Goal: Transaction & Acquisition: Book appointment/travel/reservation

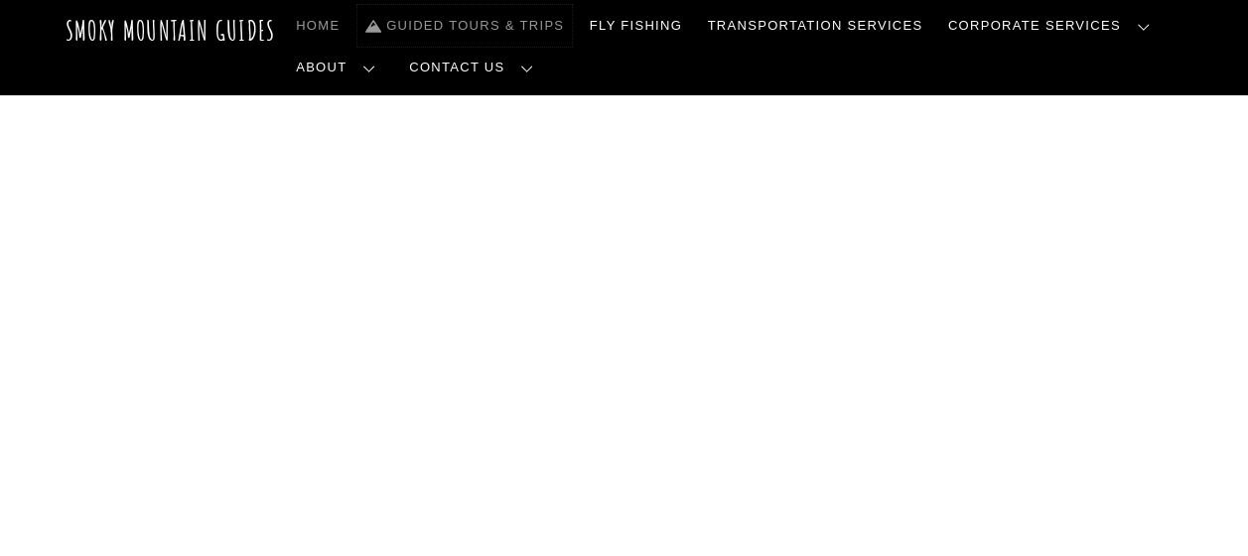
click at [503, 27] on link "Guided Tours & Trips" at bounding box center [464, 26] width 214 height 42
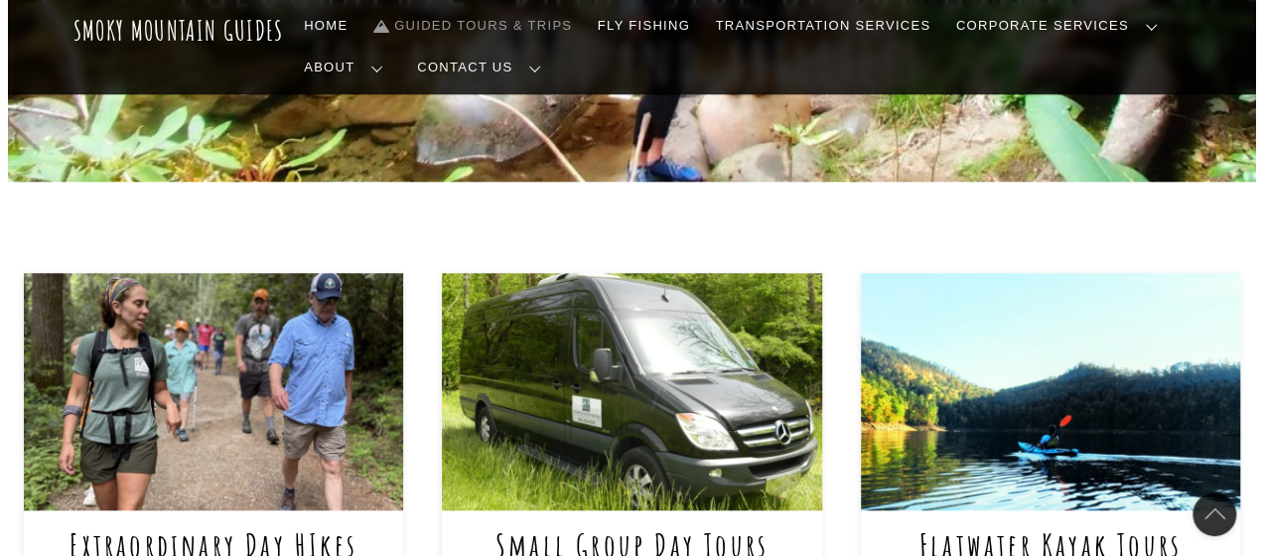
scroll to position [713, 0]
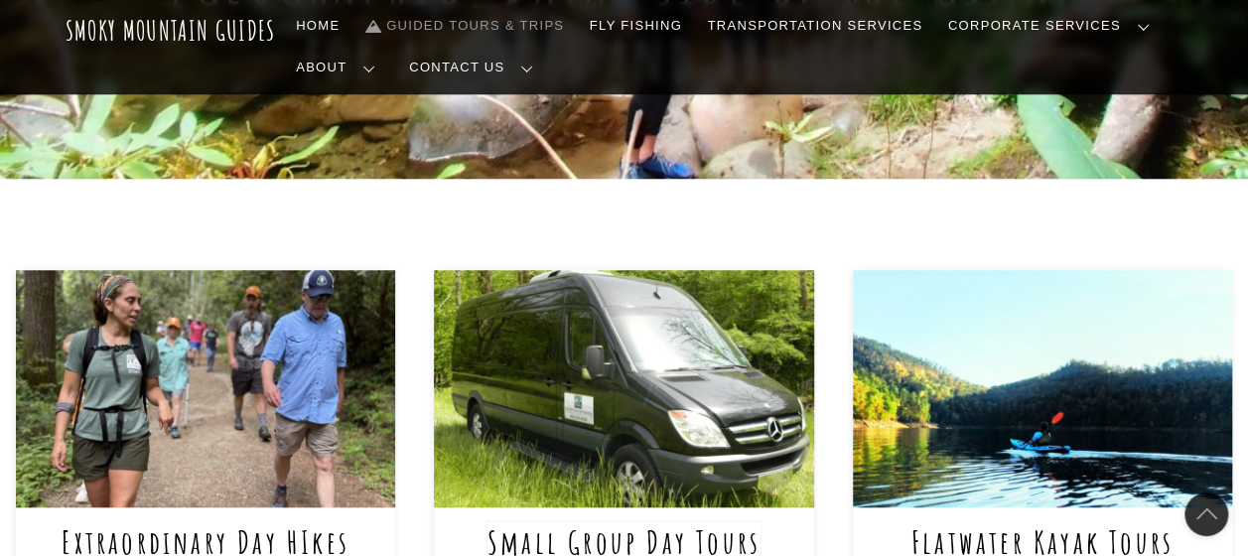
click at [535, 521] on link "Small Group Day Tours" at bounding box center [623, 541] width 273 height 41
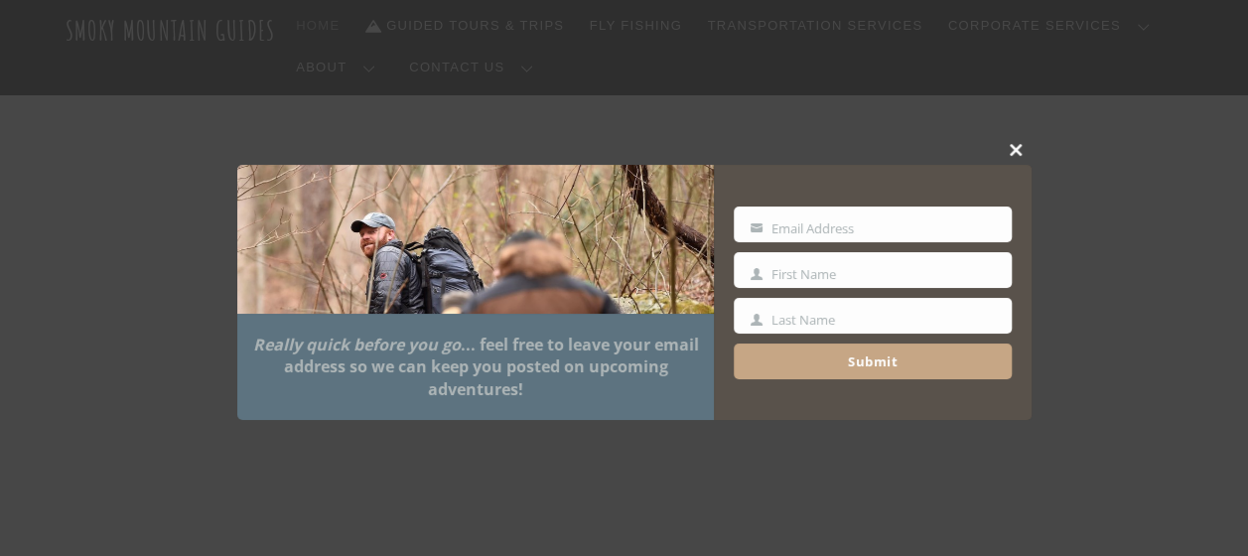
click at [1019, 147] on span at bounding box center [1017, 150] width 30 height 12
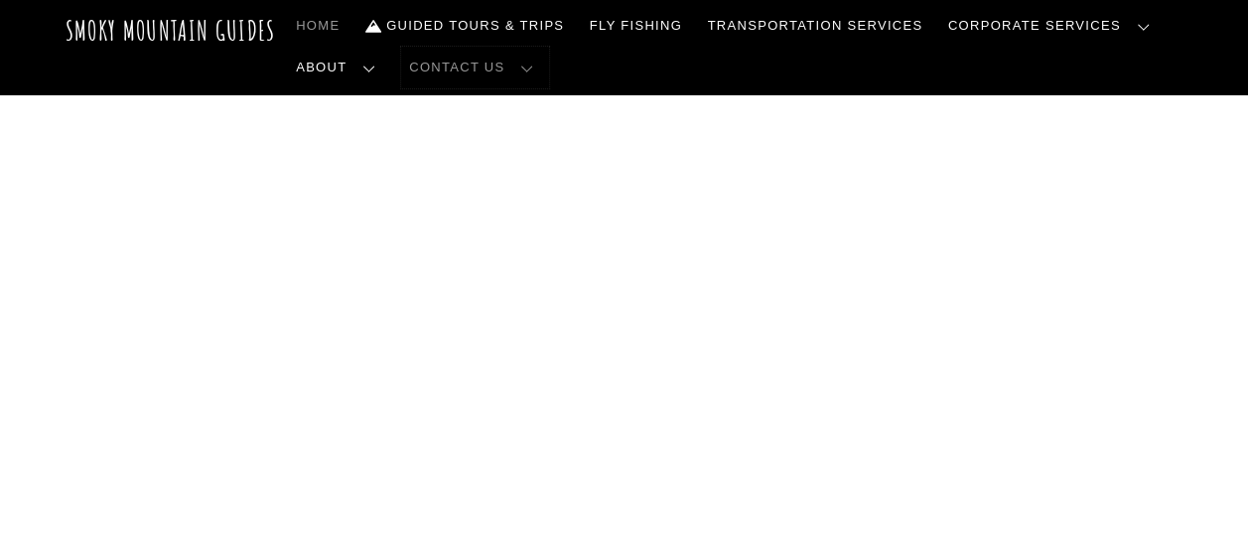
click at [401, 62] on link "Contact Us" at bounding box center [475, 68] width 148 height 42
click at [0, 0] on link "Contact Us" at bounding box center [0, 0] width 0 height 0
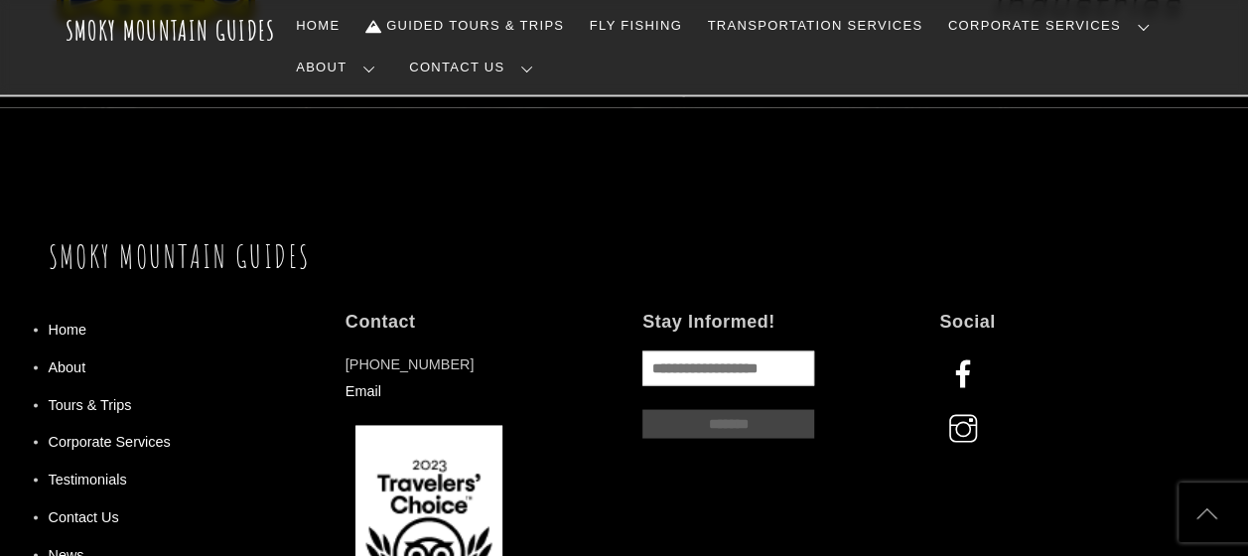
scroll to position [1685, 0]
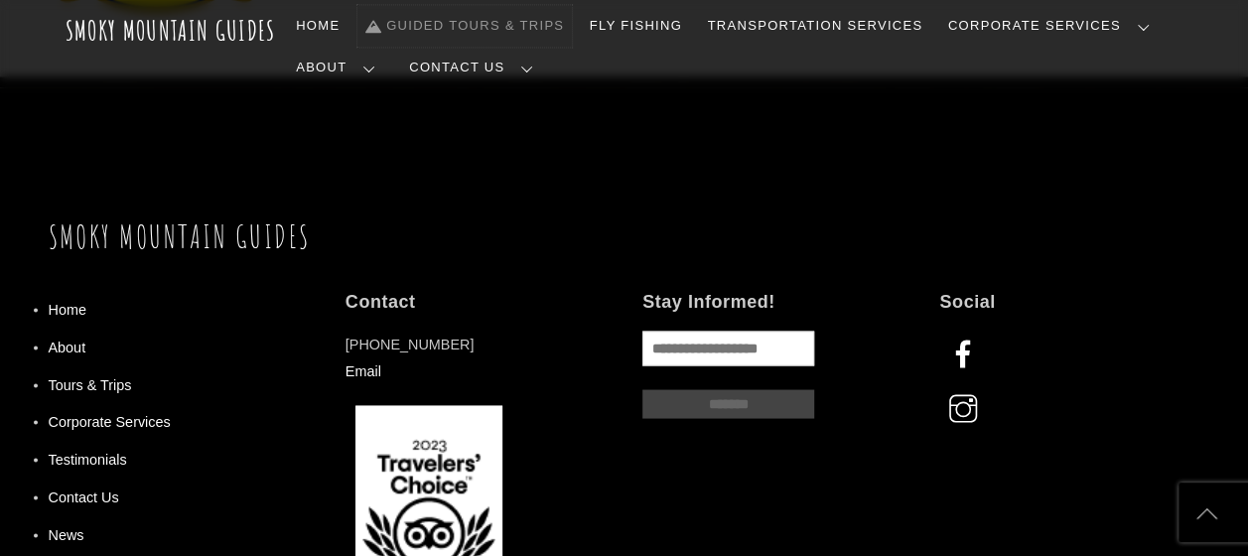
click at [420, 21] on link "Guided Tours & Trips" at bounding box center [464, 26] width 214 height 42
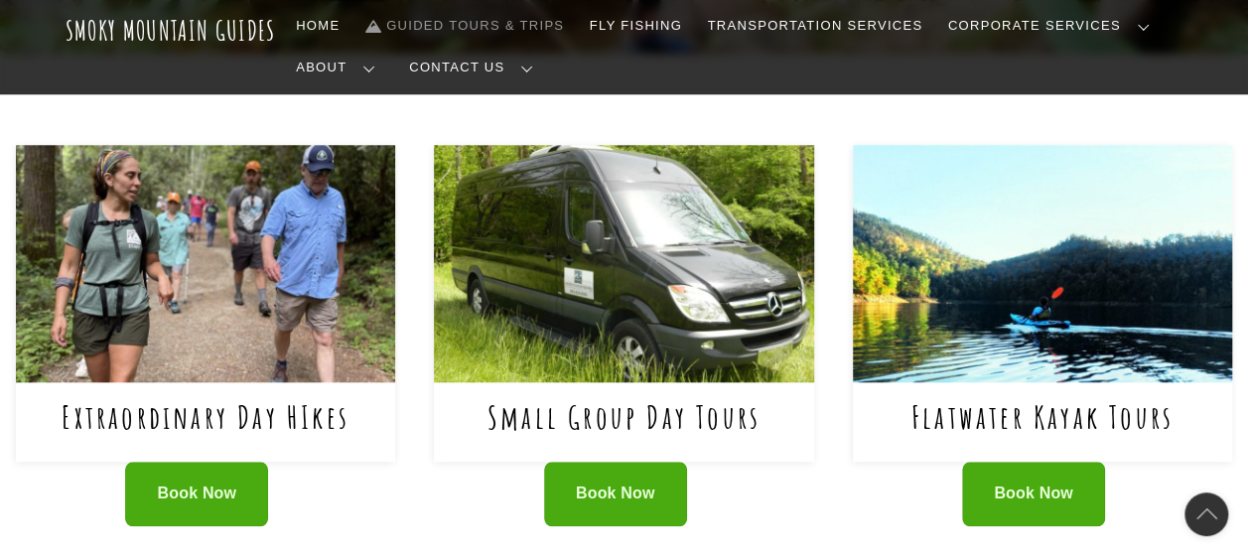
scroll to position [890, 0]
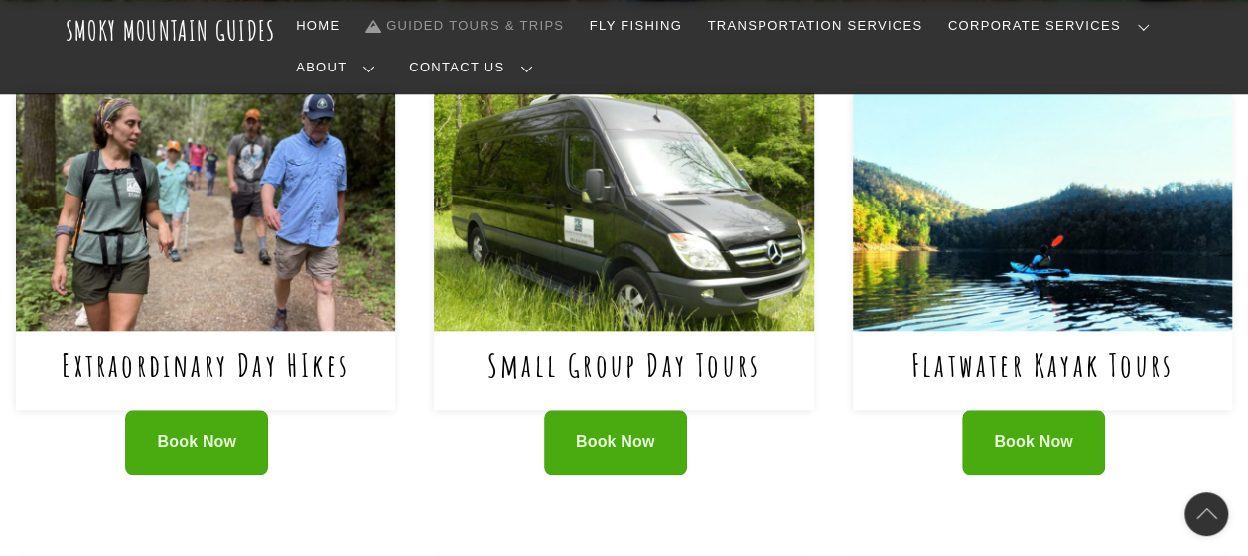
click at [552, 331] on div "Small Group Day Tours" at bounding box center [623, 370] width 379 height 79
click at [612, 345] on link "Small Group Day Tours" at bounding box center [623, 365] width 273 height 41
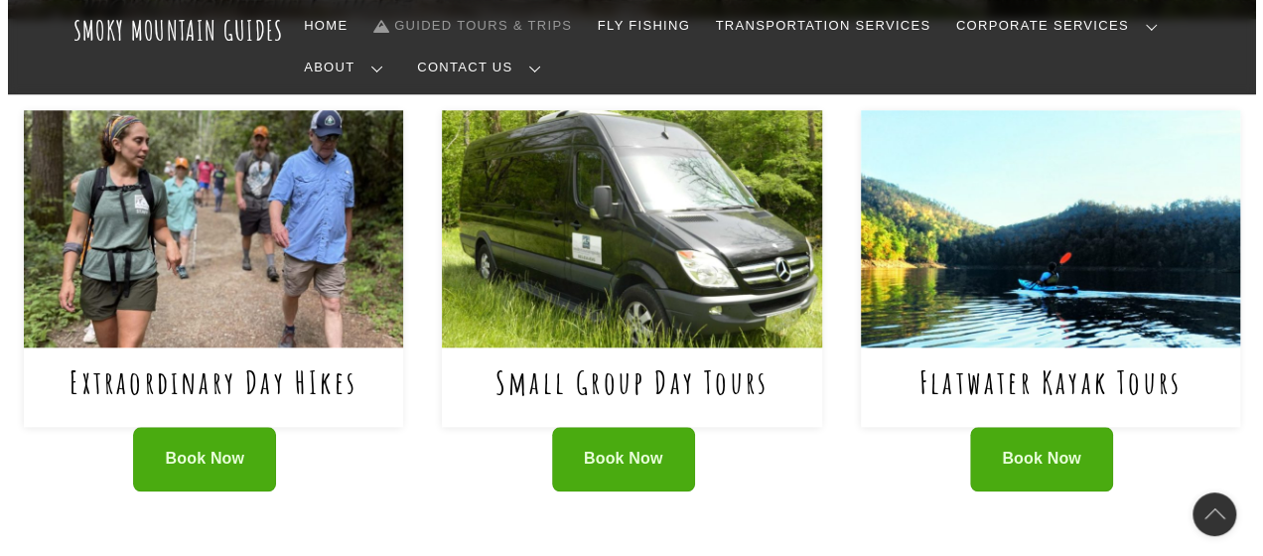
scroll to position [877, 0]
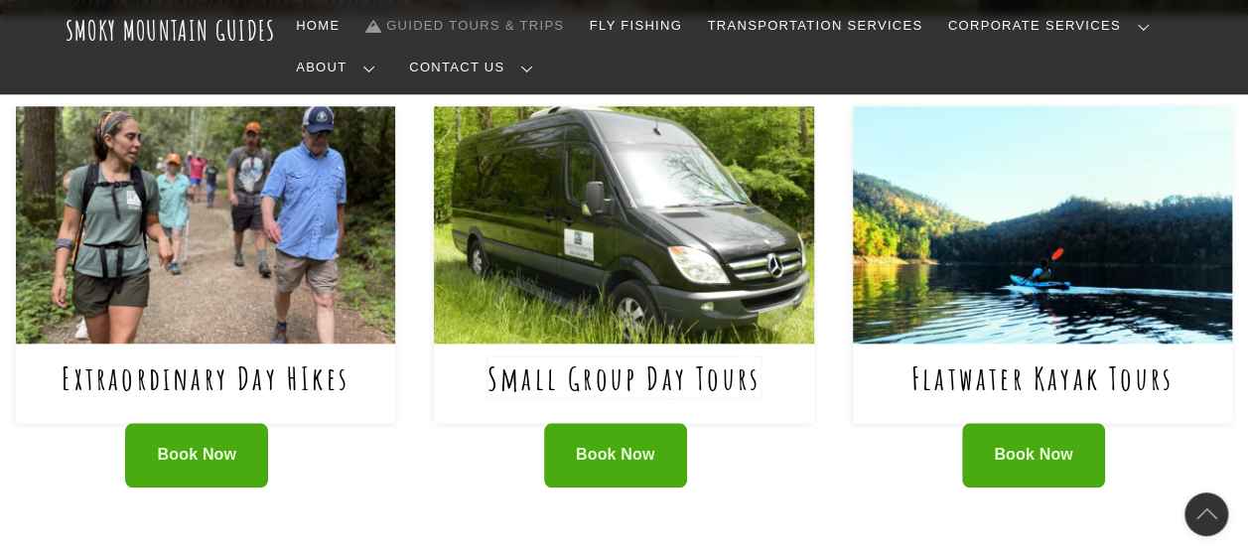
click at [613, 357] on link "Small Group Day Tours" at bounding box center [623, 377] width 273 height 41
click at [656, 357] on link "Small Group Day Tours" at bounding box center [623, 377] width 273 height 41
